Goal: Task Accomplishment & Management: Manage account settings

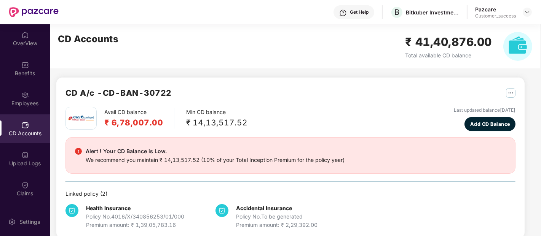
scroll to position [139, 0]
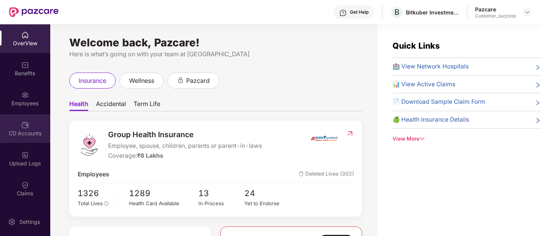
click at [29, 132] on div "CD Accounts" at bounding box center [25, 134] width 50 height 8
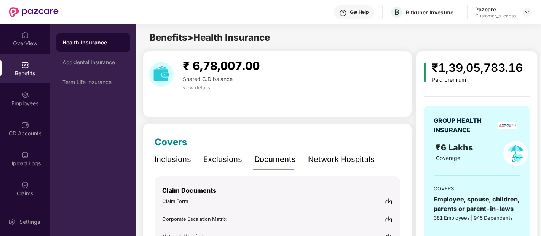
scroll to position [101, 0]
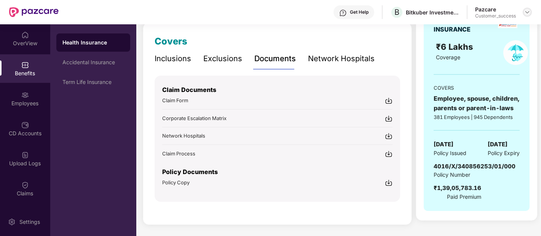
click at [530, 12] on img at bounding box center [527, 12] width 6 height 6
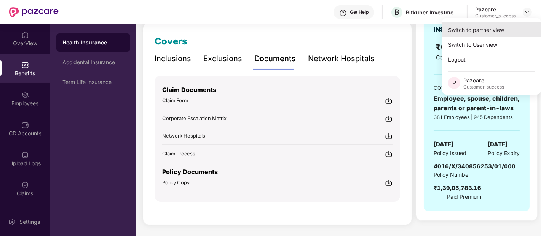
click at [483, 31] on div "Switch to partner view" at bounding box center [491, 29] width 99 height 15
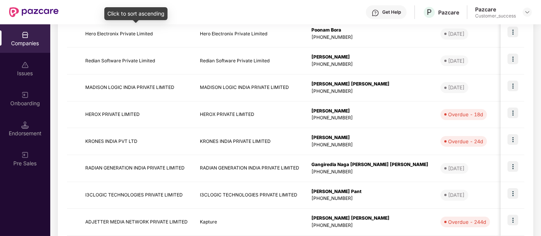
scroll to position [245, 0]
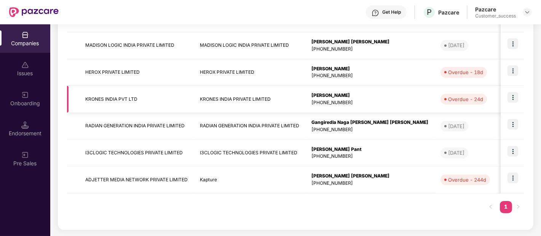
click at [515, 96] on img at bounding box center [512, 97] width 11 height 11
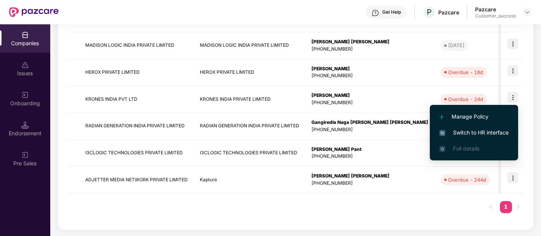
click at [447, 132] on span "Switch to HR interface" at bounding box center [473, 133] width 69 height 8
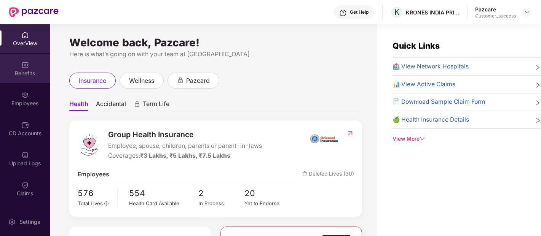
click at [28, 64] on div "Benefits" at bounding box center [25, 68] width 50 height 29
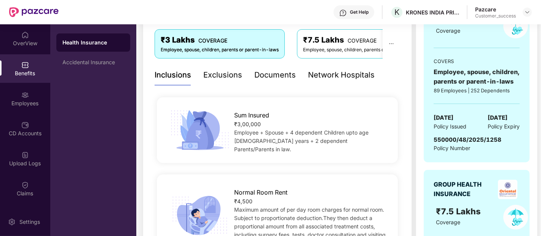
scroll to position [128, 0]
click at [337, 74] on div "Network Hospitals" at bounding box center [341, 75] width 67 height 12
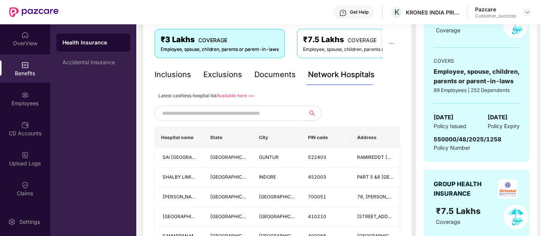
click at [243, 96] on link "Available here >>" at bounding box center [236, 96] width 38 height 6
click at [273, 75] on div "Documents" at bounding box center [274, 75] width 41 height 12
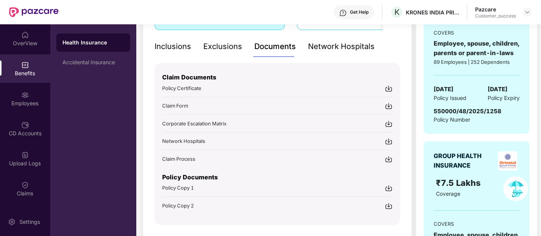
scroll to position [156, 0]
click at [174, 187] on span "Policy Copy 1" at bounding box center [178, 188] width 32 height 6
click at [178, 208] on div "Claim Documents Policy Certificate Claim Form Corporate Escalation Matrix Netwo…" at bounding box center [278, 144] width 246 height 162
click at [177, 204] on span "Policy Copy 2" at bounding box center [178, 206] width 32 height 6
click at [170, 187] on span "Policy Copy 1" at bounding box center [178, 188] width 32 height 6
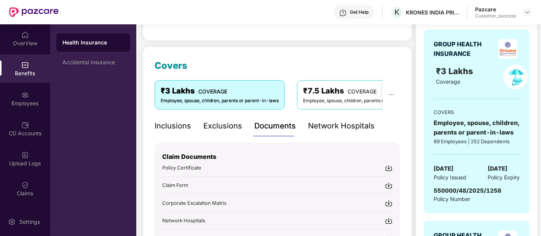
scroll to position [77, 0]
drag, startPoint x: 433, startPoint y: 165, endPoint x: 523, endPoint y: 158, distance: 90.9
click at [523, 158] on div "GROUP HEALTH INSURANCE ₹3 Lakhs Coverage COVERS Employee, spouse, children, par…" at bounding box center [477, 121] width 106 height 184
click at [440, 164] on span "30 Mar 2025" at bounding box center [444, 168] width 20 height 9
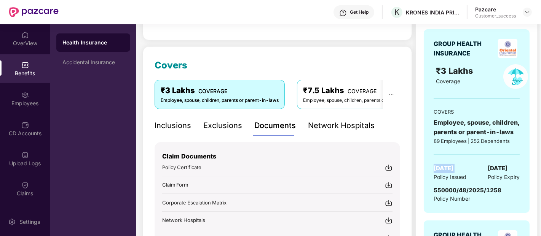
click at [440, 164] on span "30 Mar 2025" at bounding box center [444, 168] width 20 height 9
copy span "30 Mar 2025"
click at [506, 169] on span "29 Mar 2026" at bounding box center [498, 168] width 20 height 9
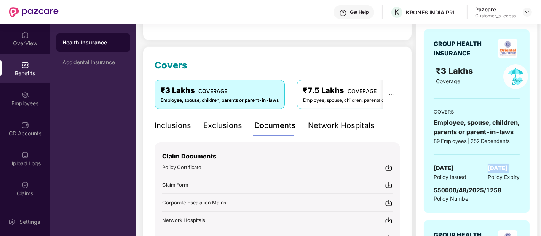
copy span "29 Mar 2026"
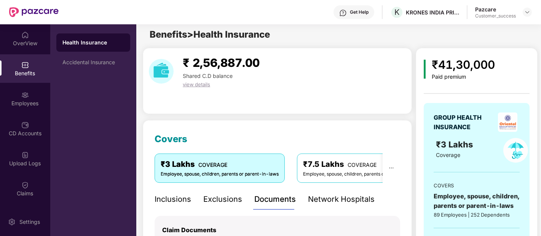
scroll to position [3, 0]
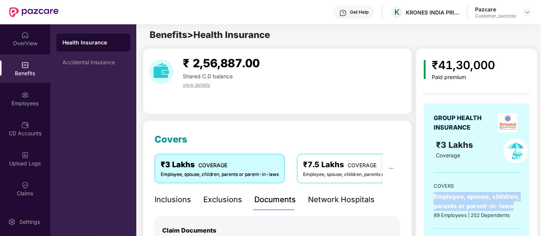
drag, startPoint x: 432, startPoint y: 194, endPoint x: 516, endPoint y: 202, distance: 84.5
click at [516, 202] on div "GROUP HEALTH INSURANCE ₹3 Lakhs Coverage COVERS Employee, spouse, children, par…" at bounding box center [477, 196] width 106 height 184
copy div "Employee, spouse, children, parents or parent-in-laws"
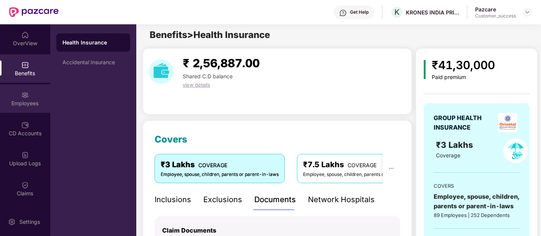
click at [17, 111] on div "Employees" at bounding box center [25, 99] width 50 height 29
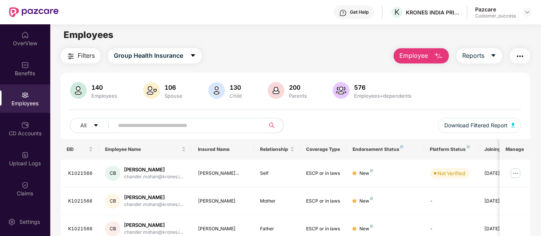
click at [169, 127] on input "text" at bounding box center [186, 125] width 137 height 11
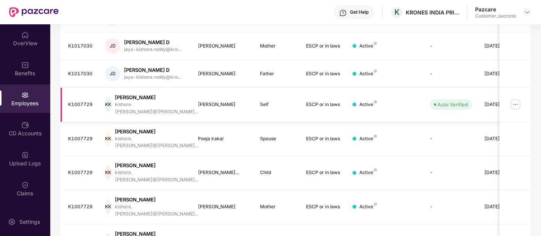
scroll to position [187, 0]
type input "*******"
click at [515, 98] on img at bounding box center [515, 104] width 12 height 12
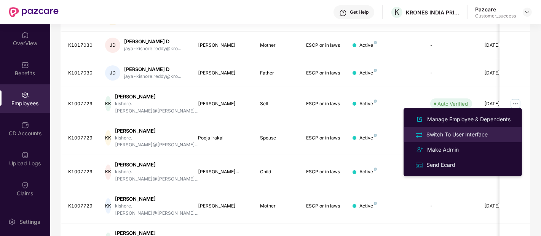
click at [459, 131] on div "Switch To User Interface" at bounding box center [457, 135] width 64 height 8
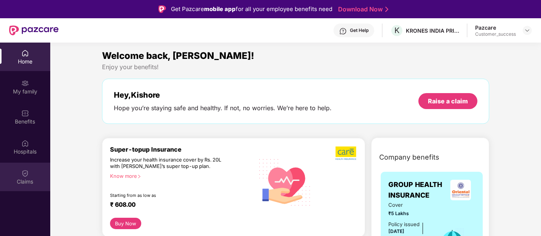
click at [30, 182] on div "Claims" at bounding box center [25, 182] width 50 height 8
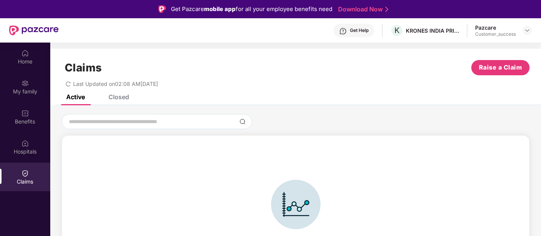
click at [118, 94] on div "Closed" at bounding box center [118, 97] width 21 height 8
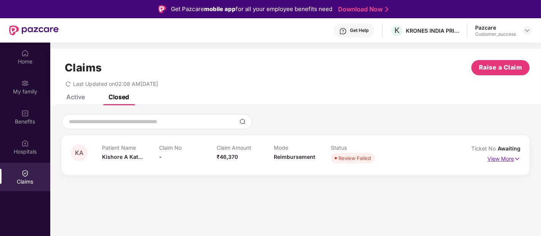
click at [493, 161] on p "View More" at bounding box center [503, 158] width 33 height 10
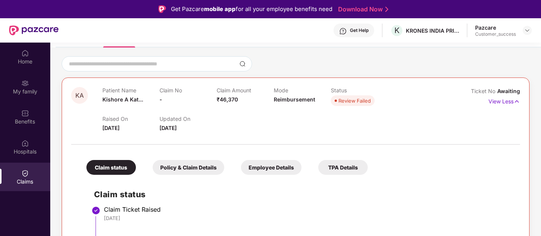
scroll to position [43, 0]
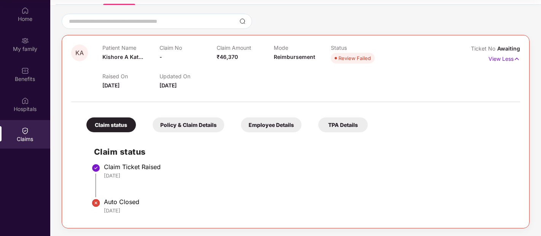
click at [206, 124] on div "Policy & Claim Details" at bounding box center [189, 125] width 72 height 15
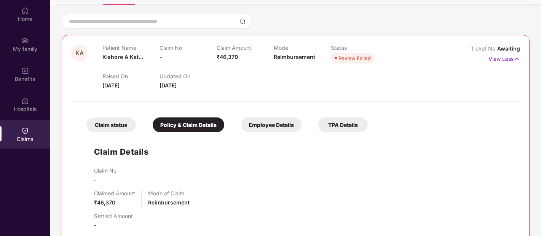
click at [264, 118] on div "Employee Details" at bounding box center [271, 125] width 61 height 15
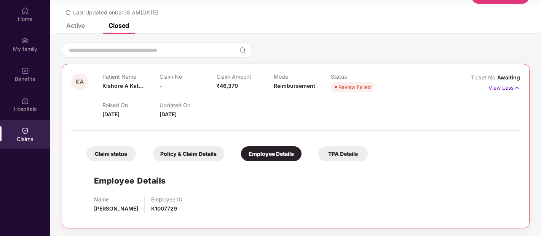
click at [119, 159] on div "Claim status" at bounding box center [110, 154] width 49 height 15
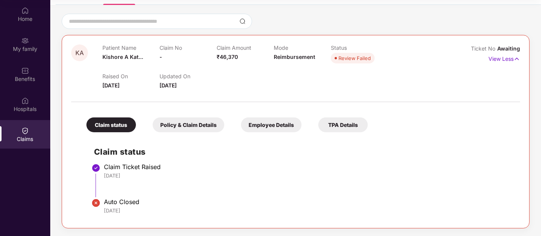
click at [189, 126] on div "Policy & Claim Details" at bounding box center [189, 125] width 72 height 15
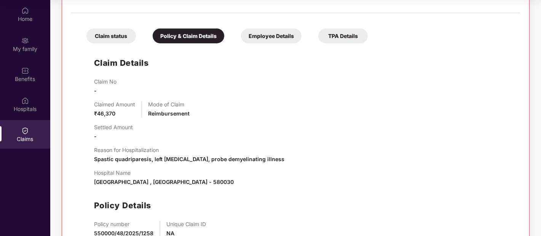
scroll to position [147, 0]
click at [522, 132] on div "KA Patient Name Kishore A Kat... Claim No - Claim Amount ₹46,370 Mode Reimburse…" at bounding box center [296, 111] width 468 height 330
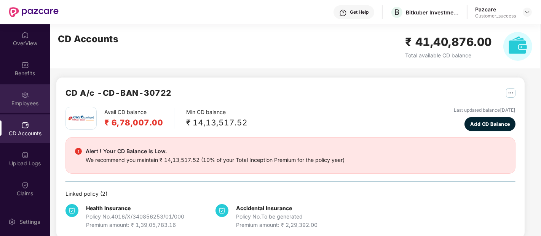
click at [24, 97] on img at bounding box center [25, 95] width 8 height 8
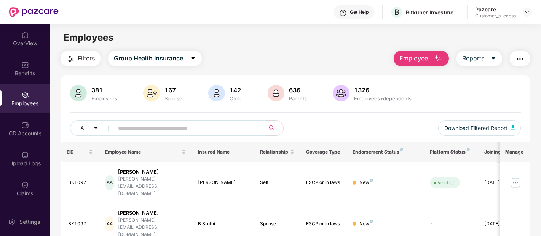
click at [128, 126] on input "text" at bounding box center [186, 128] width 137 height 11
paste input "*****"
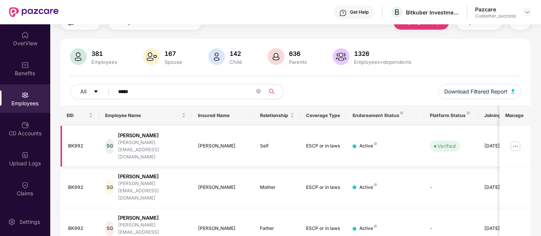
type input "*****"
click at [206, 143] on div "Sahil Gupta" at bounding box center [223, 146] width 50 height 7
copy div "Sahil Gupta"
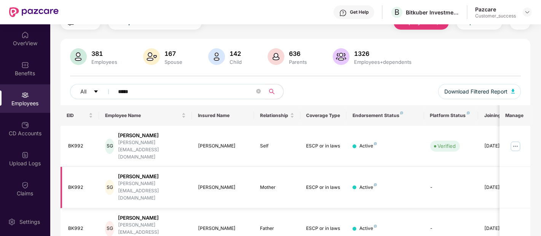
click at [420, 174] on td "Active" at bounding box center [384, 187] width 77 height 41
click at [152, 140] on div "sahil.g@coinswitch.co" at bounding box center [152, 150] width 68 height 22
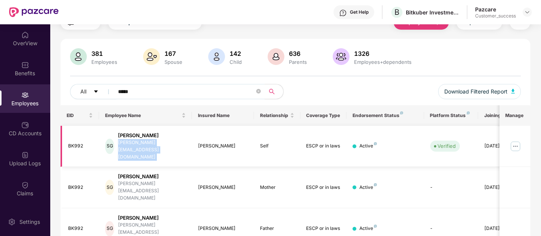
click at [152, 140] on div "sahil.g@coinswitch.co" at bounding box center [152, 150] width 68 height 22
copy div "sahil.g@coinswitch.co"
click at [511, 140] on img at bounding box center [515, 146] width 12 height 12
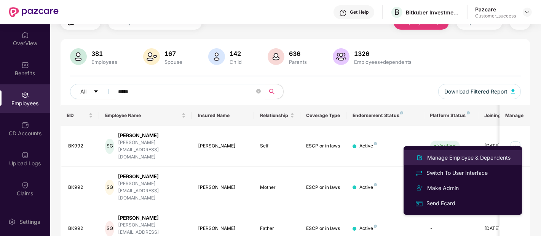
click at [487, 157] on div "Manage Employee & Dependents" at bounding box center [469, 158] width 86 height 8
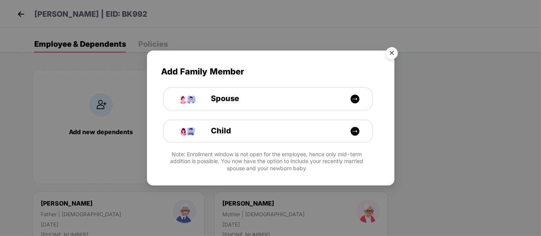
click at [390, 51] on img "Close" at bounding box center [391, 54] width 21 height 21
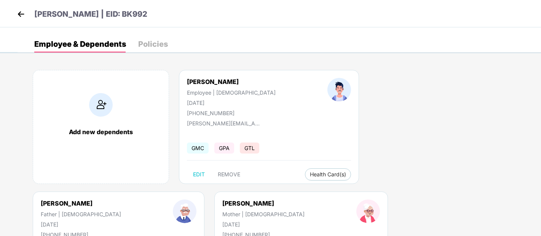
click at [215, 112] on div "+919899835858" at bounding box center [231, 113] width 89 height 6
copy div "+919899835858"
click at [436, 215] on div "Add new dependents Sahil Gupta Employee | Male 03 Oct 2001 +919899835858 sahil.…" at bounding box center [279, 192] width 523 height 266
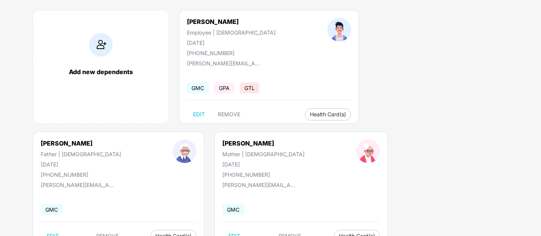
scroll to position [61, 0]
click at [222, 142] on div "Anita Gupta" at bounding box center [263, 143] width 82 height 8
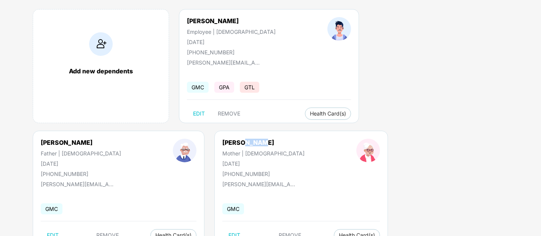
click at [222, 142] on div "Anita Gupta" at bounding box center [263, 143] width 82 height 8
copy div "Anita Gupta"
click at [408, 149] on div "Add new dependents Sahil Gupta Employee | Male 03 Oct 2001 +919899835858 sahil.…" at bounding box center [279, 131] width 523 height 266
click at [204, 216] on div "Add new dependents Sahil Gupta Employee | Male 03 Oct 2001 +919899835858 sahil.…" at bounding box center [279, 131] width 523 height 266
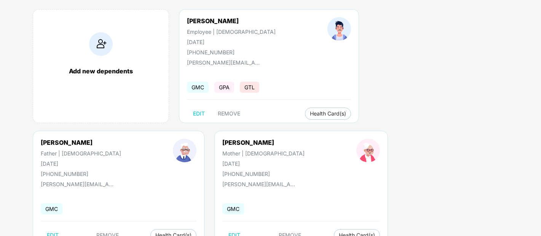
scroll to position [0, 0]
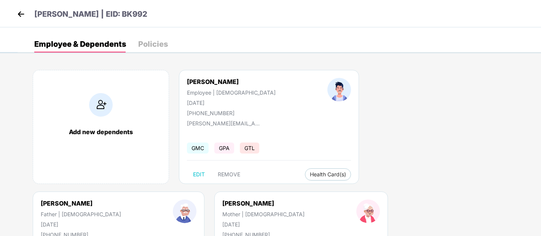
click at [18, 16] on img at bounding box center [20, 13] width 11 height 11
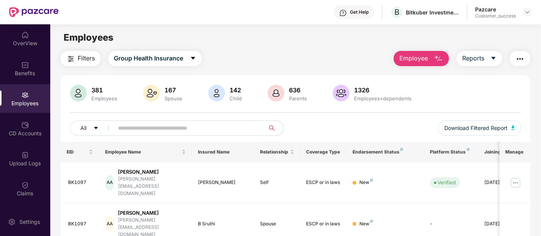
click at [119, 123] on input "text" at bounding box center [186, 128] width 137 height 11
paste input "*****"
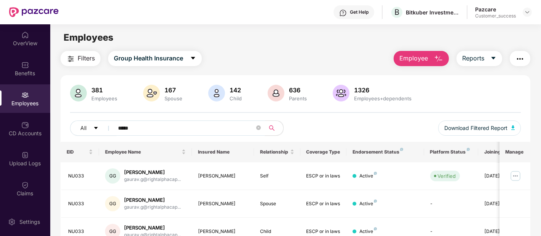
scroll to position [78, 0]
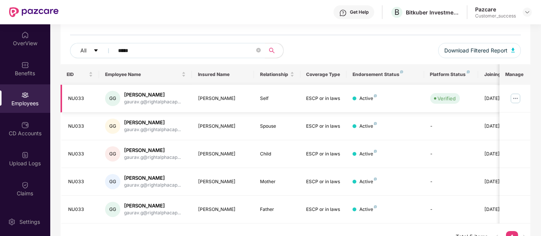
type input "*****"
click at [515, 97] on img at bounding box center [515, 99] width 12 height 12
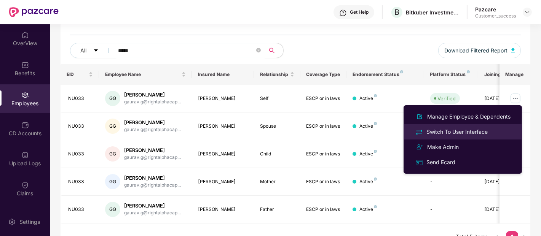
click at [448, 130] on div "Switch To User Interface" at bounding box center [457, 132] width 64 height 8
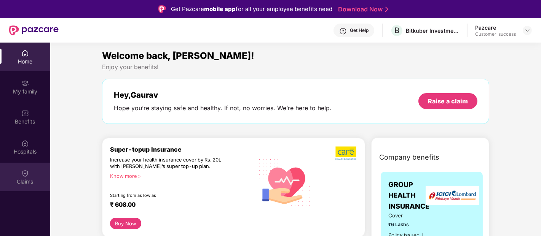
click at [14, 180] on div "Claims" at bounding box center [25, 182] width 50 height 8
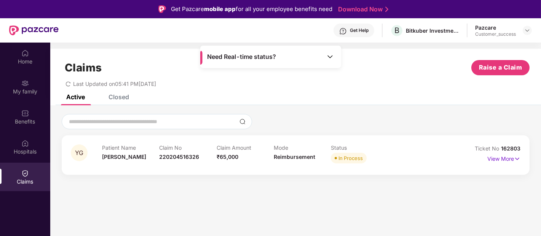
scroll to position [43, 0]
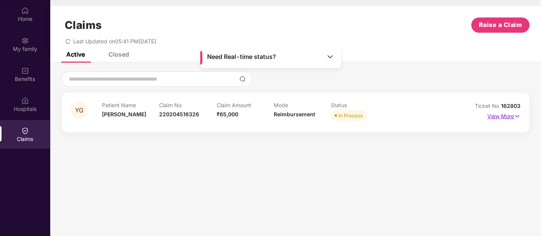
click at [493, 115] on p "View More" at bounding box center [503, 115] width 33 height 10
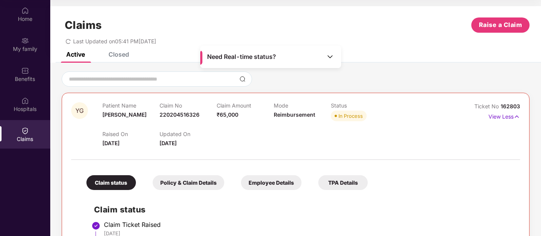
scroll to position [0, 0]
click at [119, 51] on div "Claims Raise a Claim Last Updated on 05:41 PM, 13 Oct 2025" at bounding box center [295, 29] width 491 height 46
click at [115, 54] on div "Closed" at bounding box center [118, 54] width 21 height 8
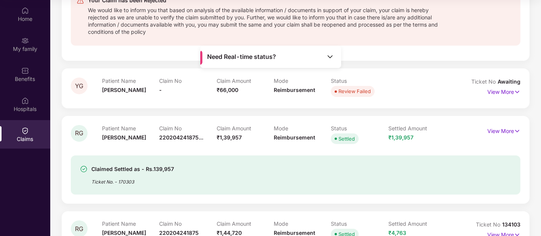
scroll to position [0, 0]
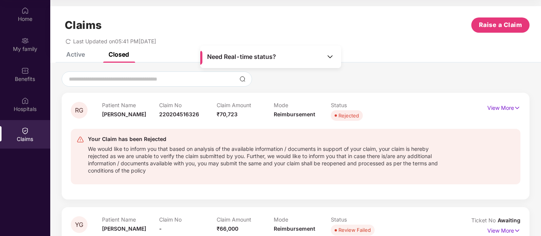
click at [74, 51] on div "Claims Raise a Claim Last Updated on 05:41 PM, 13 Oct 2025" at bounding box center [295, 29] width 491 height 46
click at [72, 54] on div "Active" at bounding box center [75, 55] width 19 height 8
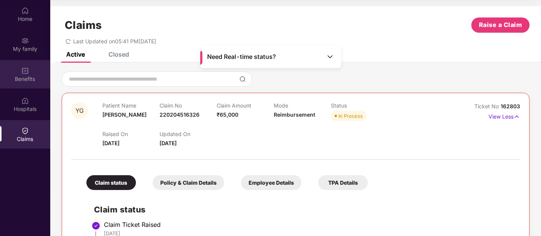
click at [21, 70] on img at bounding box center [25, 71] width 8 height 8
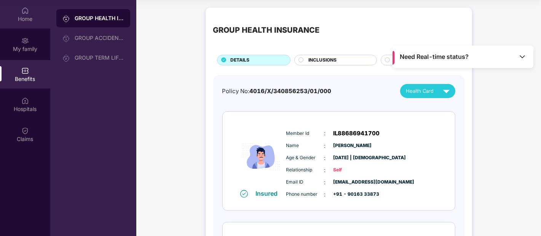
click at [17, 23] on div "Home" at bounding box center [25, 14] width 50 height 29
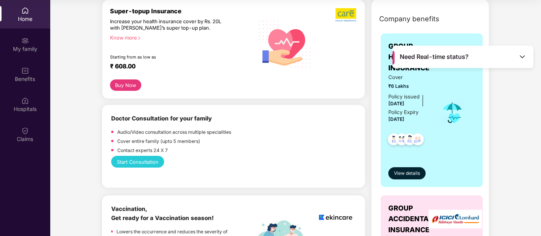
scroll to position [104, 0]
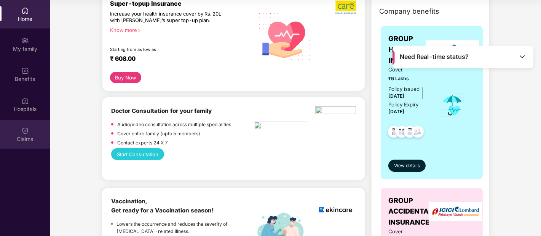
click at [30, 136] on div "Claims" at bounding box center [25, 140] width 50 height 8
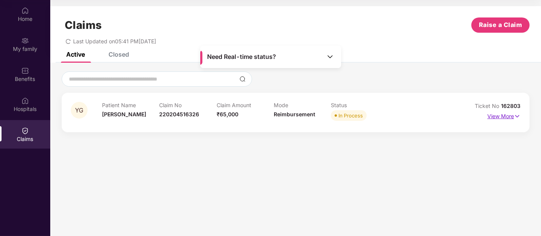
click at [491, 116] on p "View More" at bounding box center [503, 115] width 33 height 10
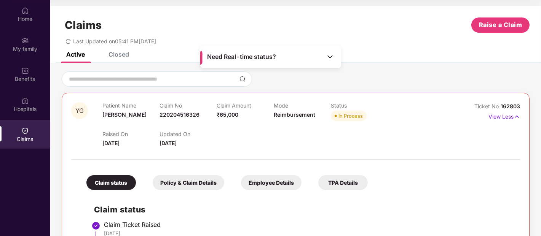
click at [487, 104] on span "Ticket No" at bounding box center [487, 106] width 26 height 6
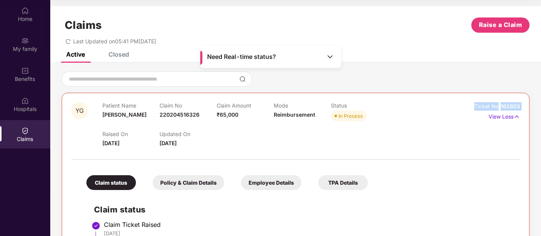
copy div "Ticket No 162803"
click at [526, 165] on div "YG Patient Name Yatika Garg Claim No 220204516326 Claim Amount ₹65,000 Mode Rei…" at bounding box center [296, 239] width 468 height 292
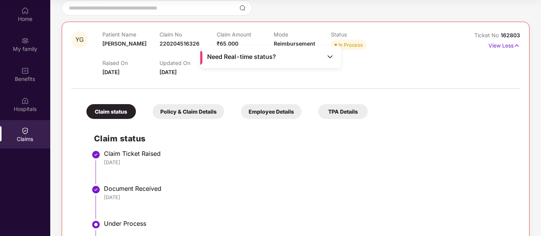
scroll to position [76, 0]
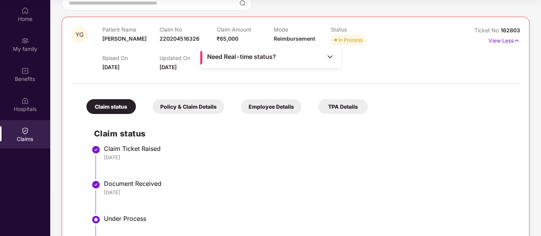
click at [204, 109] on div "Policy & Claim Details" at bounding box center [189, 106] width 72 height 15
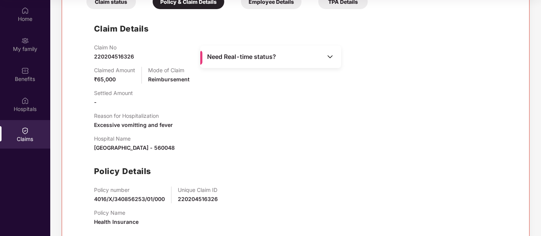
scroll to position [195, 0]
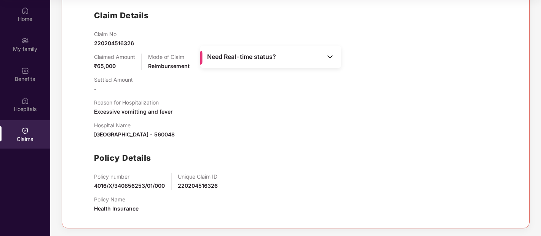
click at [145, 183] on span "4016/X/340856253/01/000" at bounding box center [129, 186] width 71 height 6
click at [201, 183] on span "220204516326" at bounding box center [198, 186] width 40 height 6
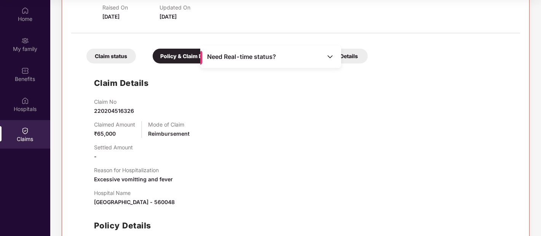
scroll to position [126, 0]
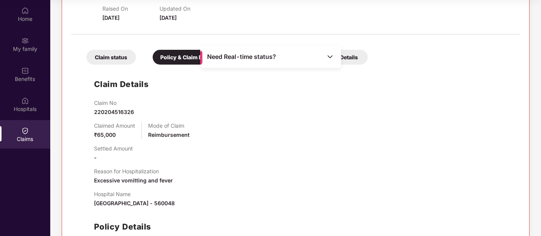
click at [116, 55] on div "Claim status" at bounding box center [110, 57] width 49 height 15
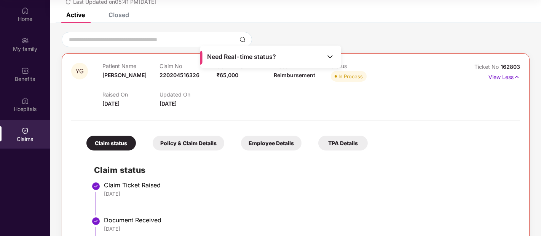
scroll to position [38, 0]
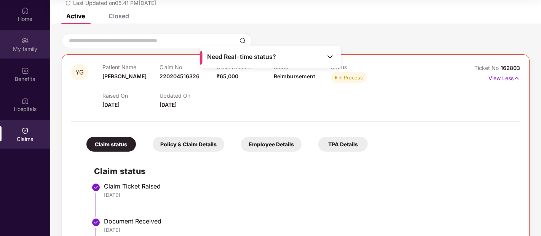
click at [32, 49] on div "My family" at bounding box center [25, 49] width 50 height 8
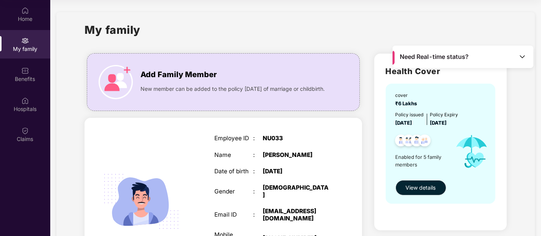
scroll to position [0, 0]
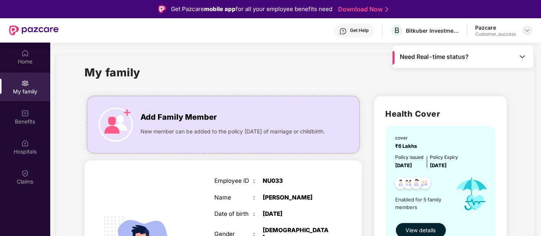
click at [527, 30] on img at bounding box center [527, 30] width 6 height 6
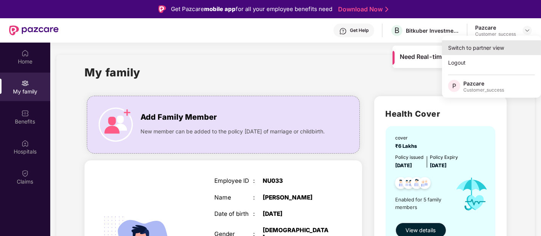
click at [487, 46] on div "Switch to partner view" at bounding box center [491, 47] width 99 height 15
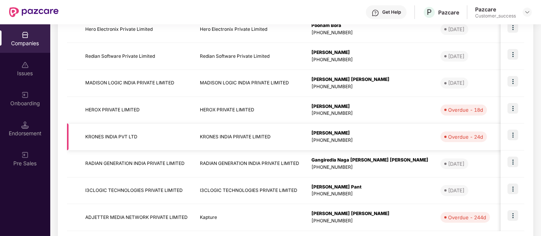
scroll to position [207, 0]
click at [510, 54] on img at bounding box center [512, 54] width 11 height 11
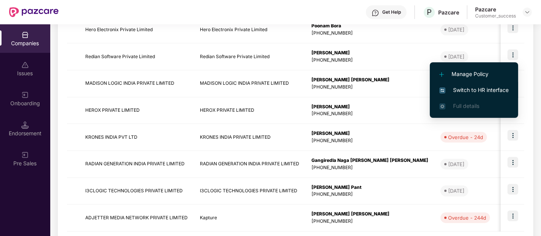
click at [451, 89] on span "Switch to HR interface" at bounding box center [473, 90] width 69 height 8
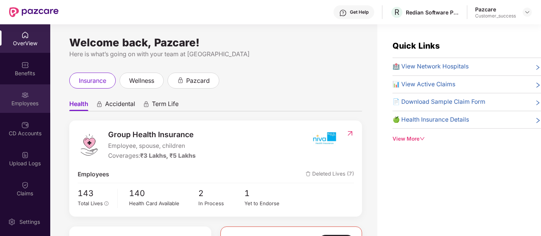
click at [37, 98] on div "Employees" at bounding box center [25, 99] width 50 height 29
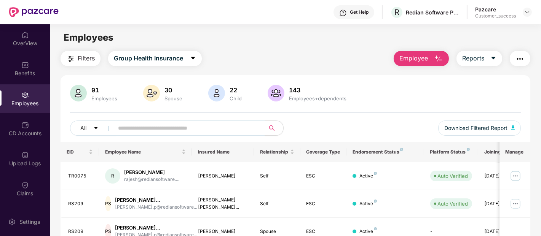
click at [410, 55] on span "Employee" at bounding box center [413, 59] width 29 height 10
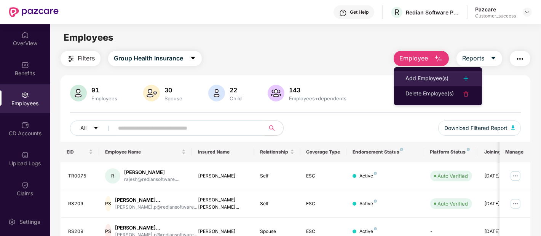
click at [412, 78] on div "Add Employee(s)" at bounding box center [426, 78] width 43 height 9
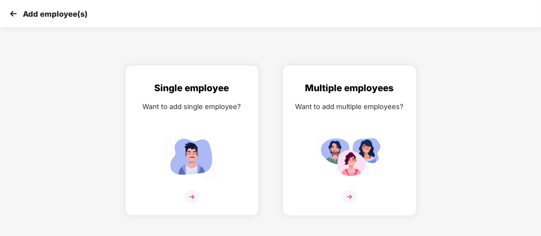
click at [344, 136] on img at bounding box center [349, 157] width 69 height 48
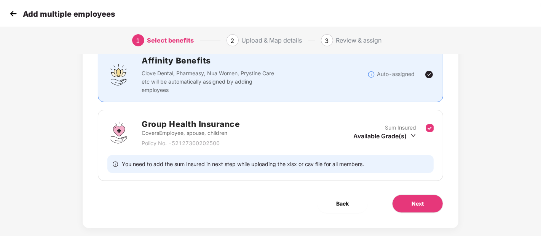
scroll to position [60, 0]
click at [425, 207] on button "Next" at bounding box center [417, 204] width 51 height 18
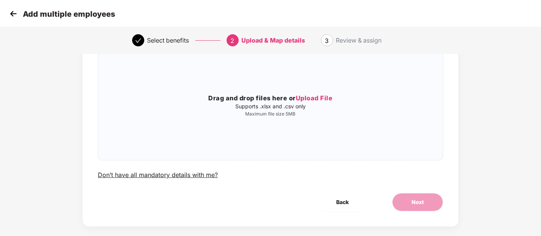
scroll to position [0, 0]
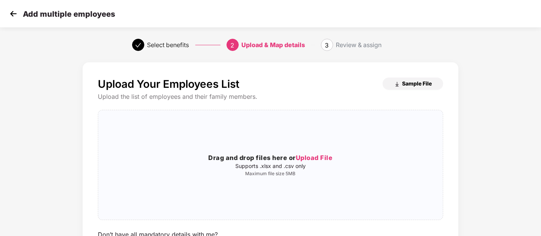
click at [424, 84] on span "Sample File" at bounding box center [417, 83] width 30 height 7
click at [9, 10] on img at bounding box center [13, 13] width 11 height 11
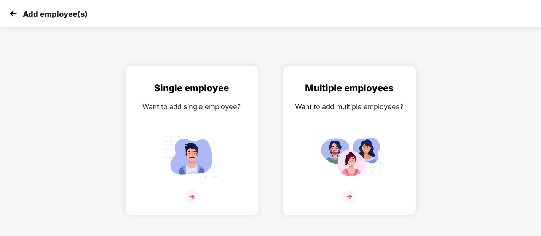
click at [9, 10] on img at bounding box center [13, 13] width 11 height 11
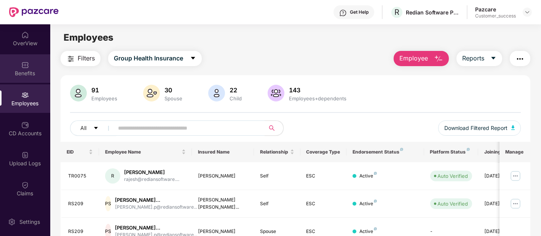
click at [27, 70] on div "Benefits" at bounding box center [25, 74] width 50 height 8
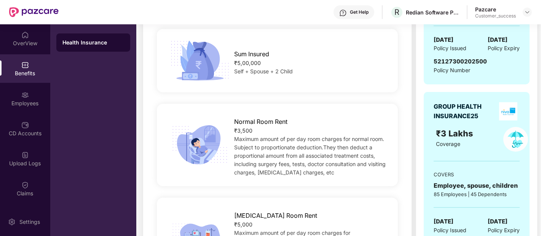
scroll to position [196, 0]
click at [37, 101] on div "Employees" at bounding box center [25, 104] width 50 height 8
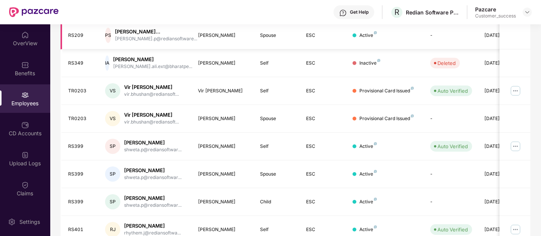
scroll to position [0, 0]
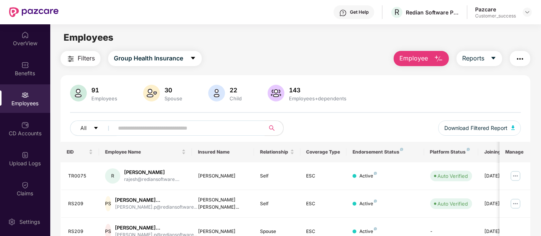
click at [441, 58] on img "button" at bounding box center [438, 58] width 9 height 9
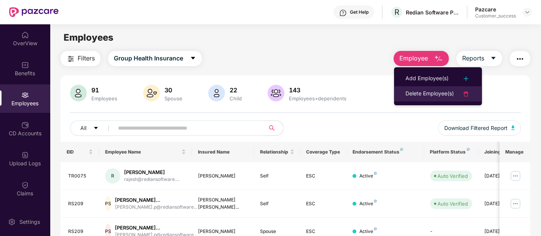
click at [418, 90] on div "Delete Employee(s)" at bounding box center [429, 93] width 48 height 9
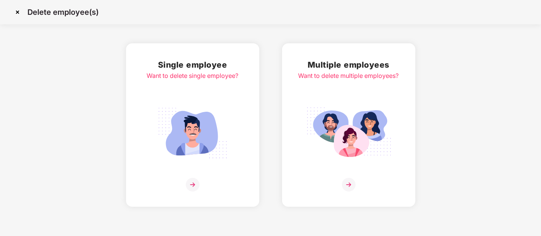
click at [380, 107] on img at bounding box center [348, 133] width 85 height 59
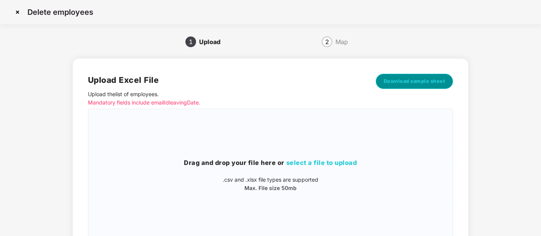
click at [410, 77] on button "Download sample sheet" at bounding box center [415, 81] width 78 height 15
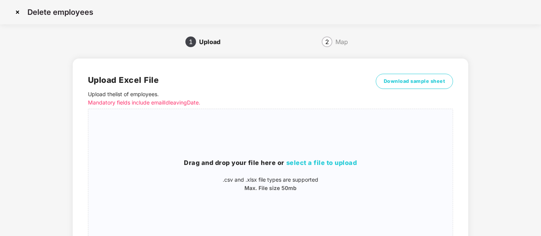
click at [16, 13] on img at bounding box center [17, 12] width 12 height 12
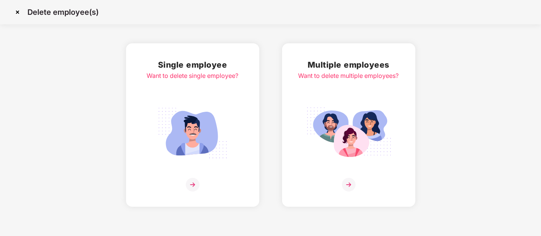
click at [19, 9] on img at bounding box center [17, 12] width 12 height 12
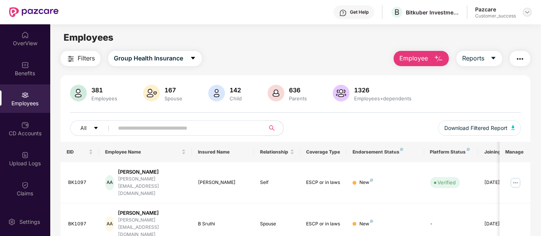
click at [527, 13] on img at bounding box center [527, 12] width 6 height 6
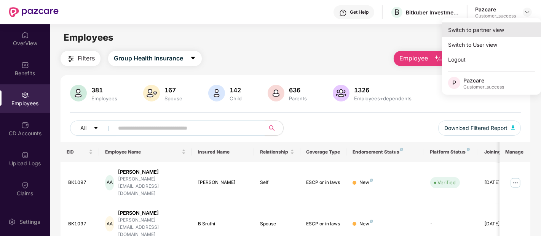
click at [481, 31] on div "Switch to partner view" at bounding box center [491, 29] width 99 height 15
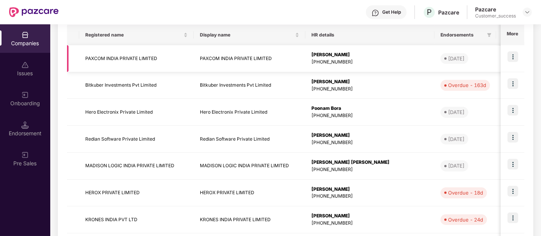
scroll to position [125, 0]
click at [512, 136] on img at bounding box center [512, 137] width 11 height 11
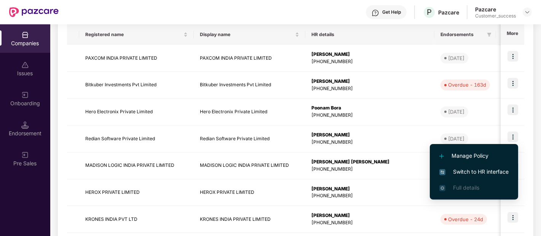
click at [452, 168] on span "Switch to HR interface" at bounding box center [473, 172] width 69 height 8
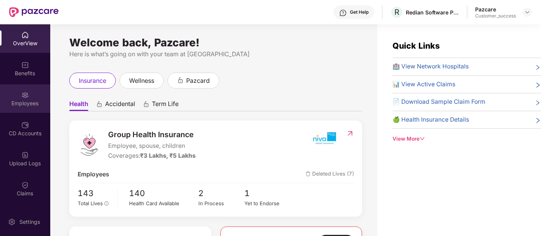
click at [14, 106] on div "Employees" at bounding box center [25, 104] width 50 height 8
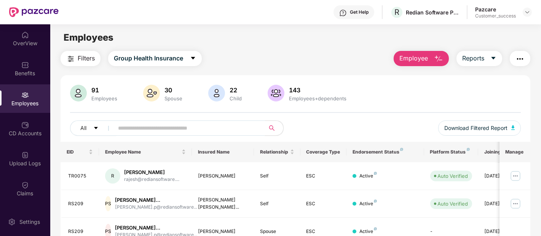
click at [198, 131] on input "text" at bounding box center [186, 128] width 137 height 11
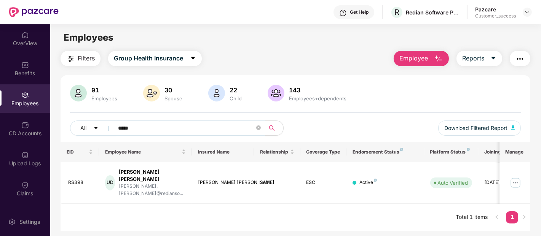
scroll to position [24, 0]
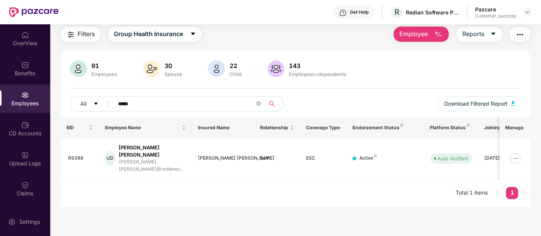
type input "*****"
click at [113, 193] on main "Employees Filters Group Health Insurance Employee Reports 91 Employees 30 Spous…" at bounding box center [295, 118] width 490 height 236
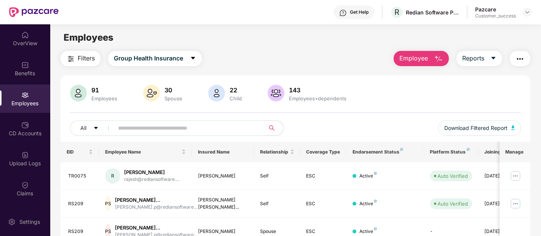
click at [422, 59] on span "Employee" at bounding box center [413, 59] width 29 height 10
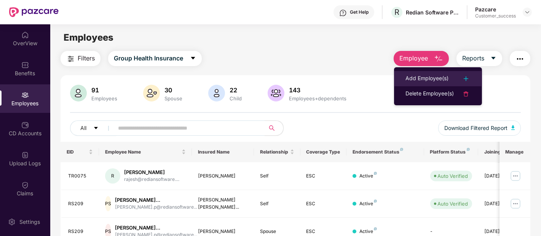
click at [415, 78] on div "Add Employee(s)" at bounding box center [426, 78] width 43 height 9
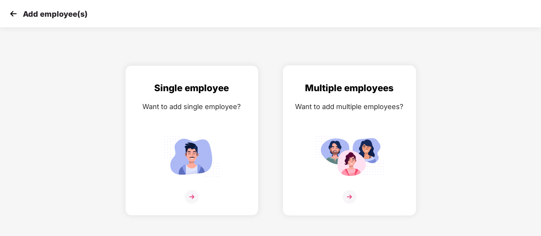
click at [361, 116] on div "Multiple employees Want to add multiple employees?" at bounding box center [349, 147] width 117 height 132
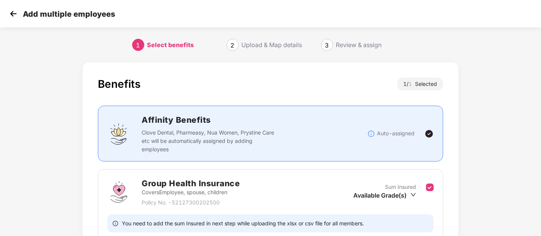
scroll to position [70, 0]
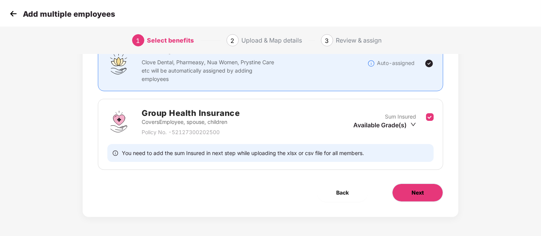
click at [416, 200] on button "Next" at bounding box center [417, 193] width 51 height 18
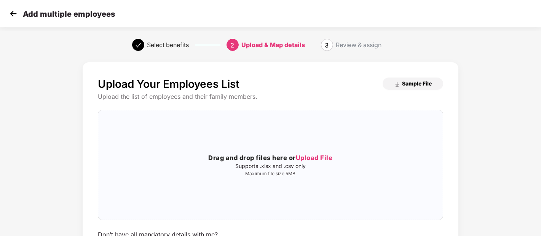
click at [419, 83] on span "Sample File" at bounding box center [417, 83] width 30 height 7
